Goal: Navigation & Orientation: Find specific page/section

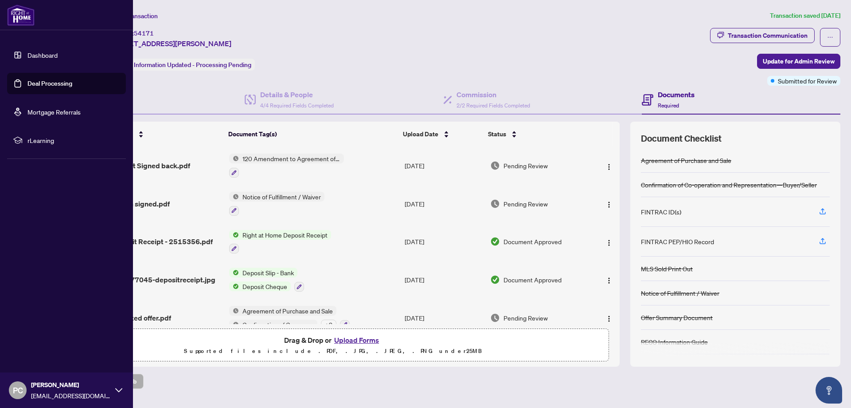
click at [48, 59] on link "Dashboard" at bounding box center [42, 55] width 30 height 8
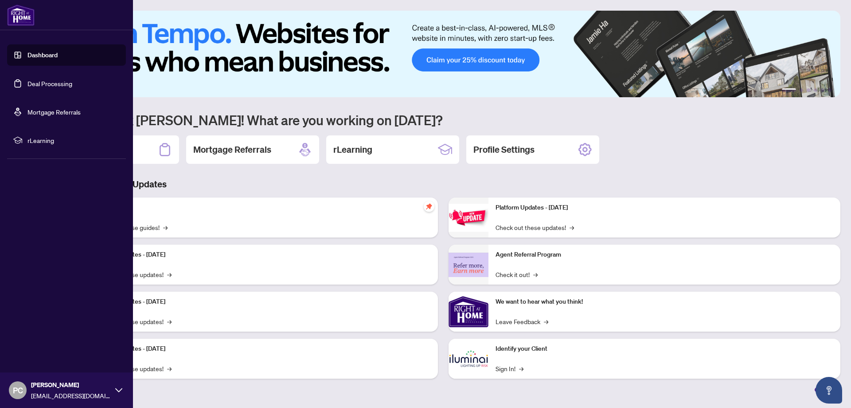
click at [27, 54] on link "Dashboard" at bounding box center [42, 55] width 30 height 8
click at [35, 83] on link "Deal Processing" at bounding box center [49, 83] width 45 height 8
